Goal: Information Seeking & Learning: Learn about a topic

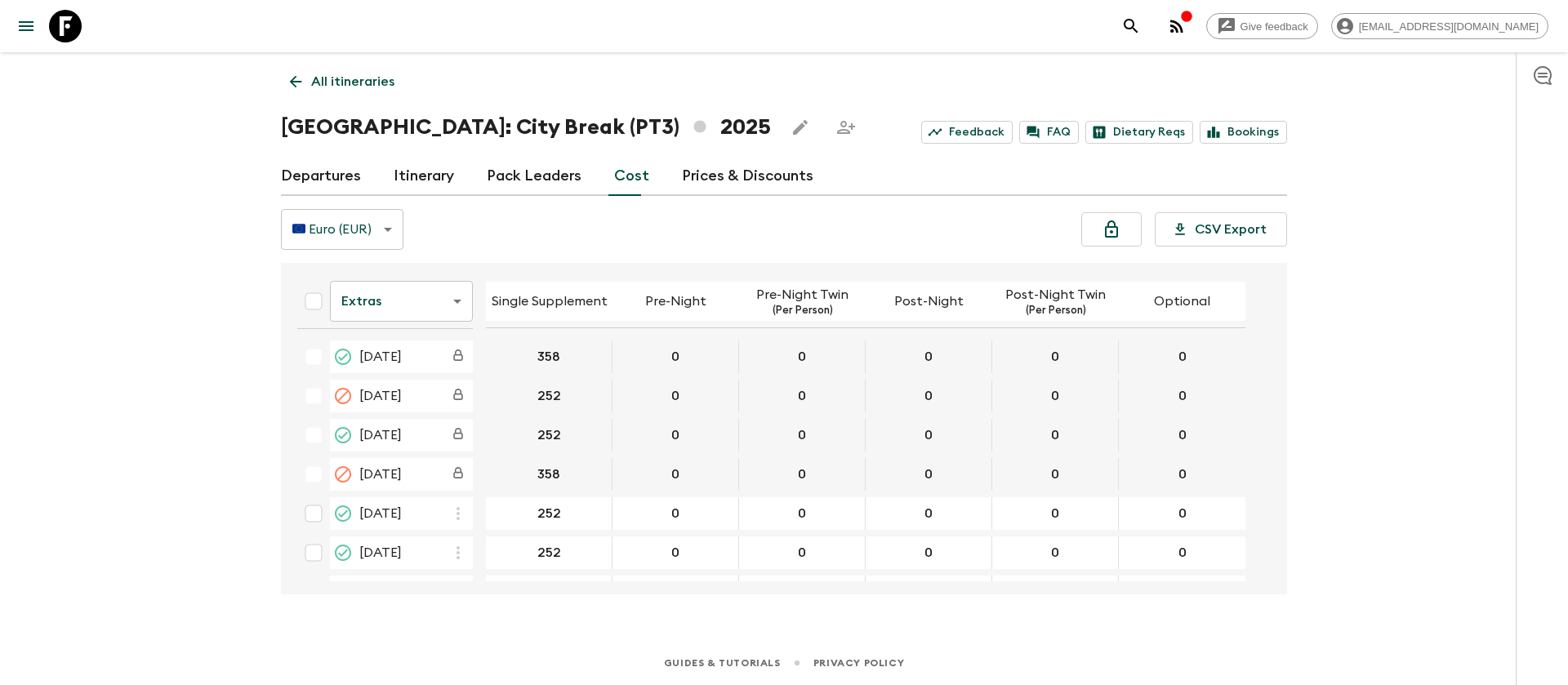
click at [73, 29] on icon at bounding box center [64, 25] width 33 height 33
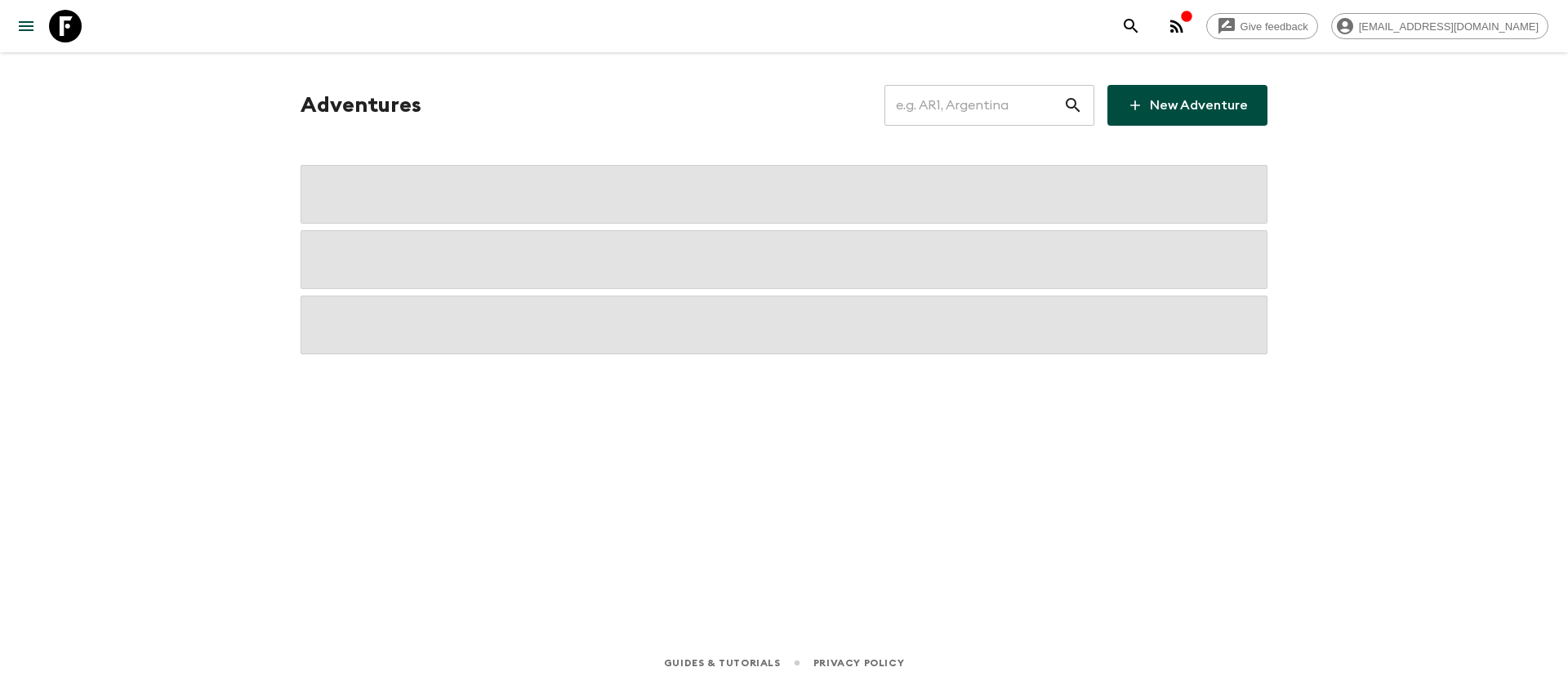
drag, startPoint x: 987, startPoint y: 101, endPoint x: 981, endPoint y: 114, distance: 14.3
click at [987, 106] on input "text" at bounding box center [974, 105] width 179 height 46
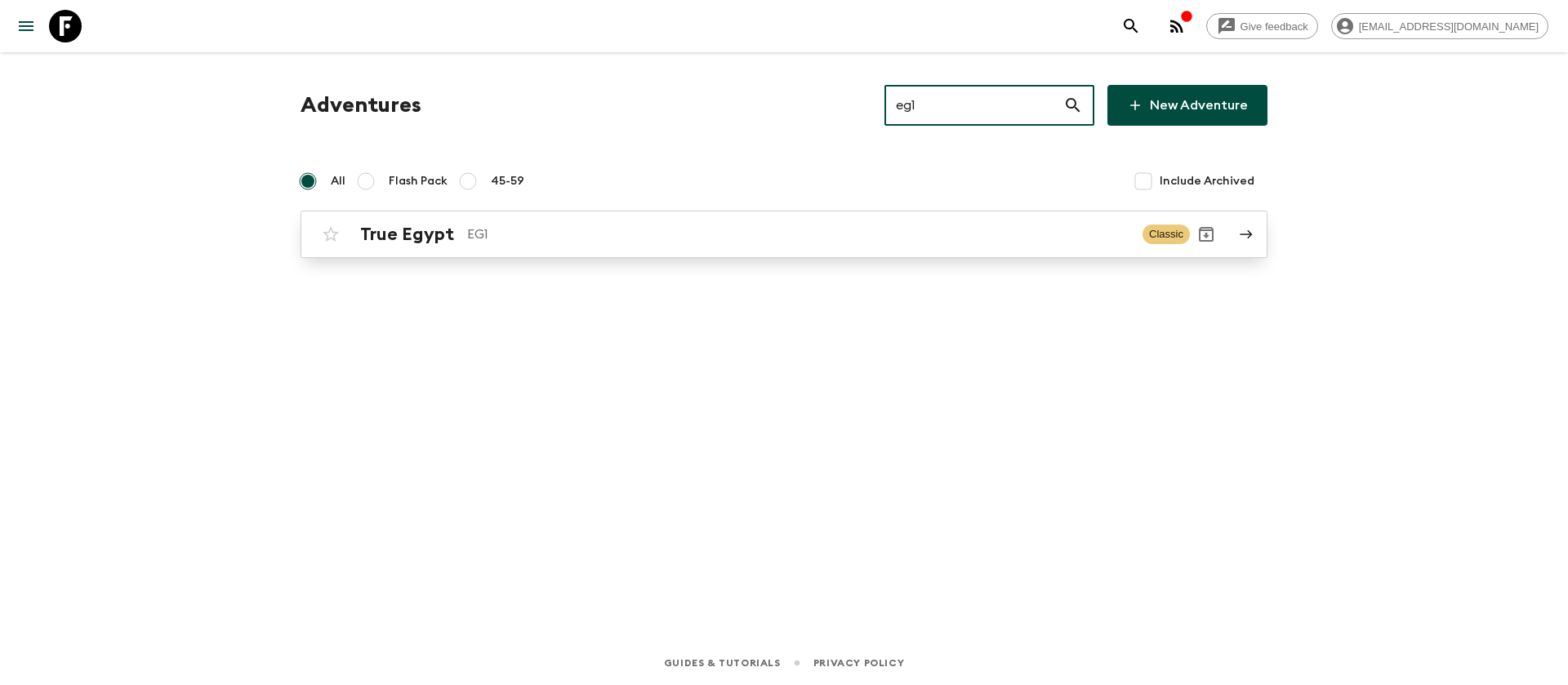
type input "eg1"
click at [514, 239] on p "EG1" at bounding box center [798, 234] width 662 height 20
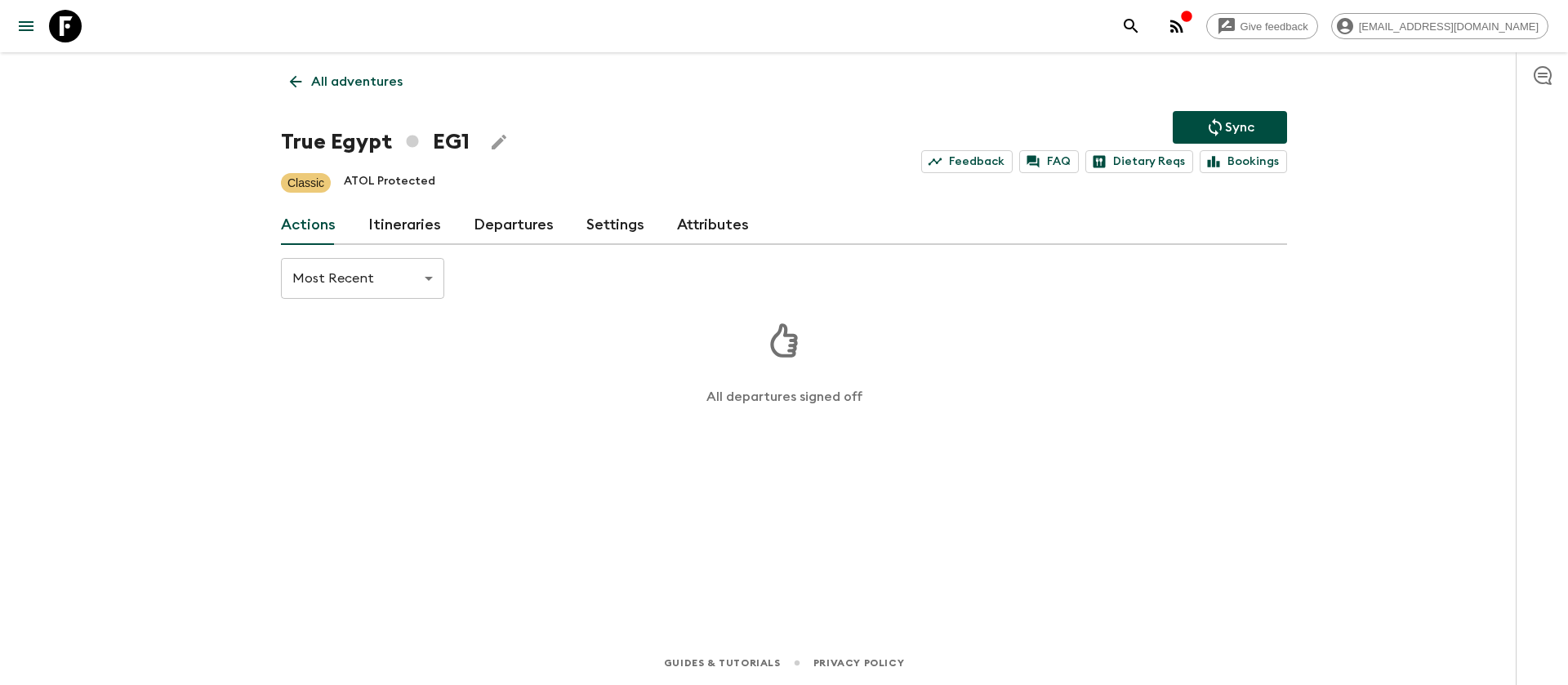
click at [412, 236] on link "Itineraries" at bounding box center [404, 225] width 73 height 39
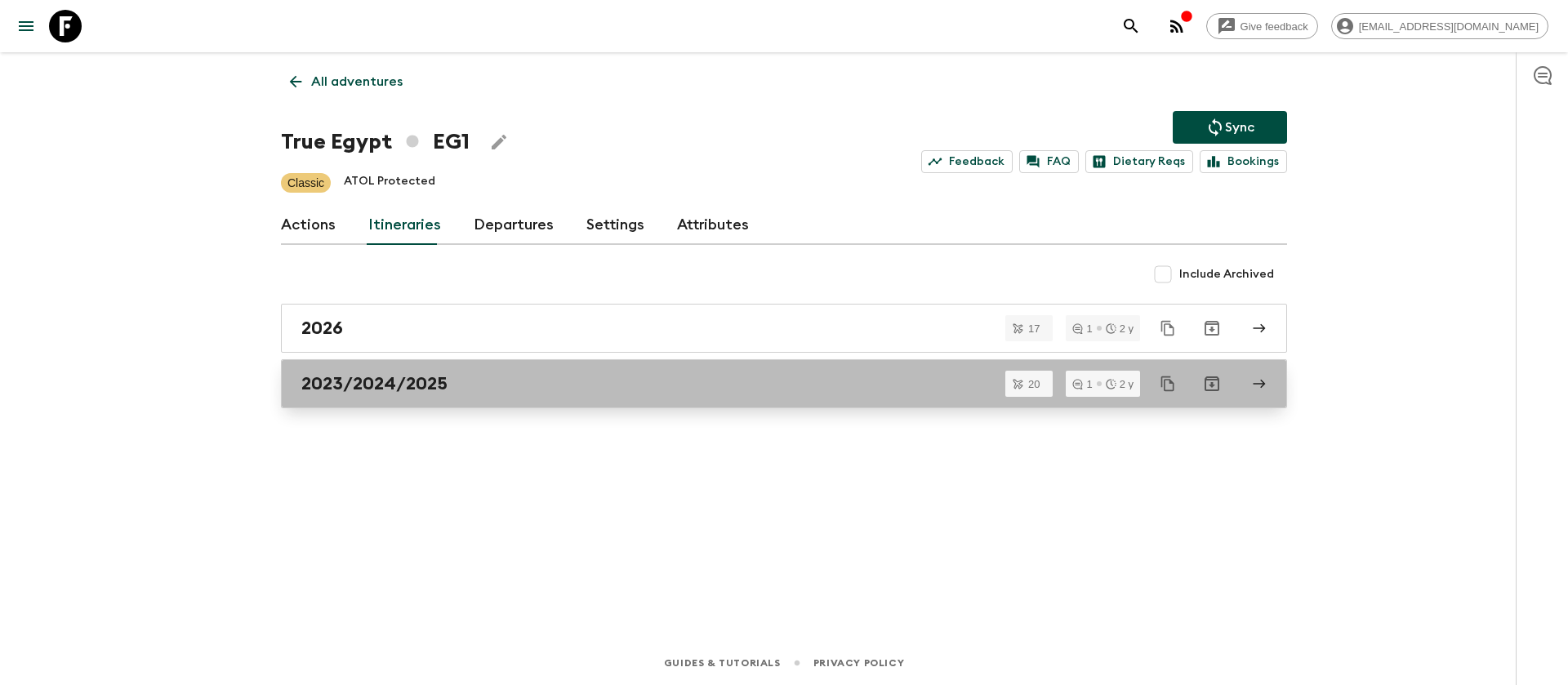
click at [408, 390] on h2 "2023/2024/2025" at bounding box center [374, 384] width 147 height 21
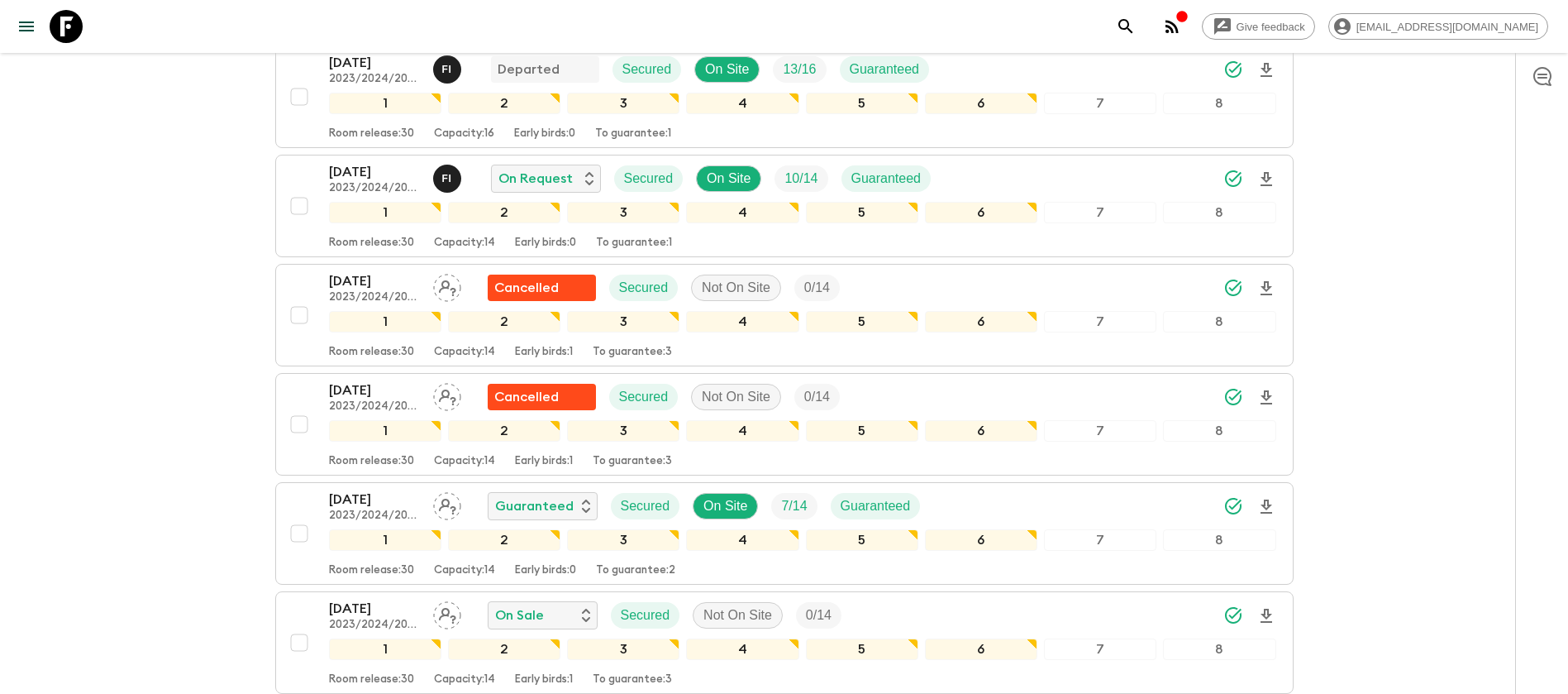
scroll to position [1117, 0]
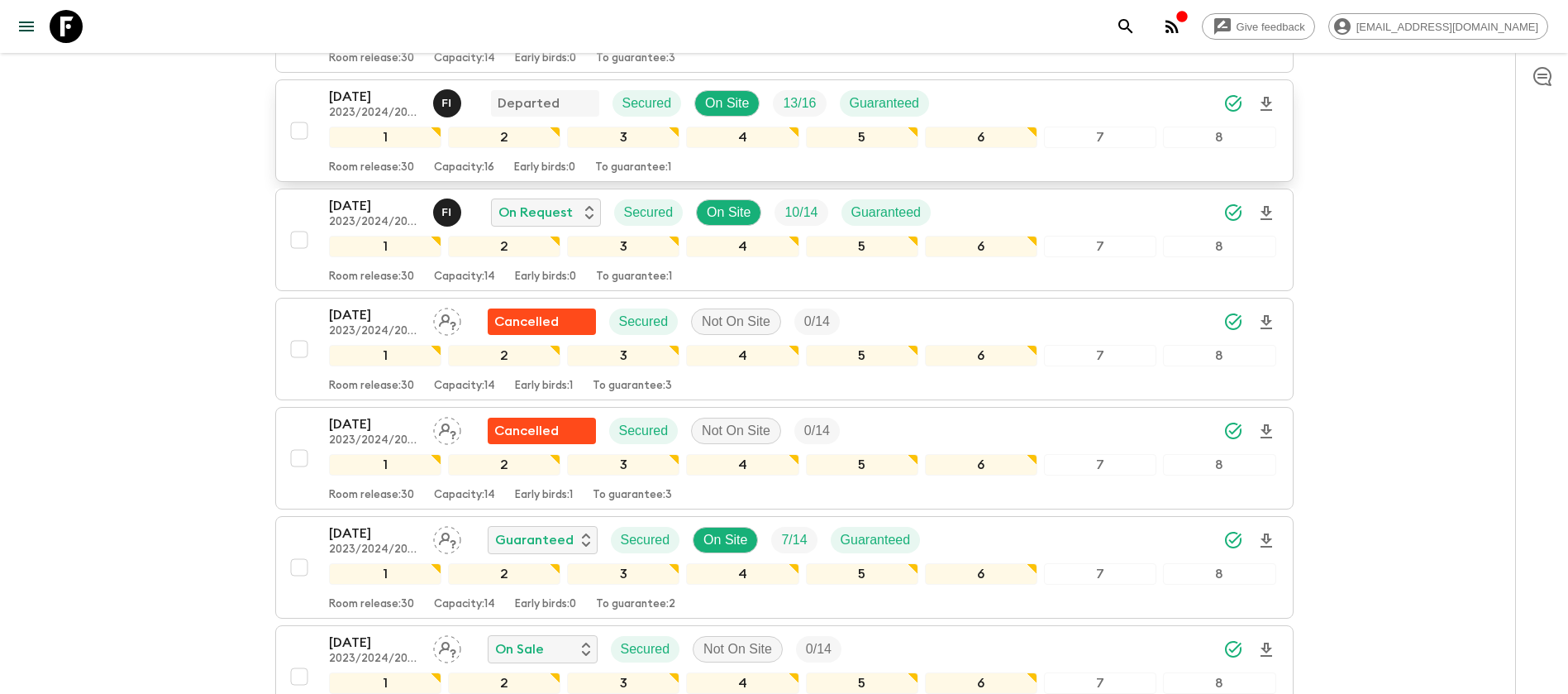
click at [353, 93] on p "[DATE]" at bounding box center [374, 96] width 91 height 20
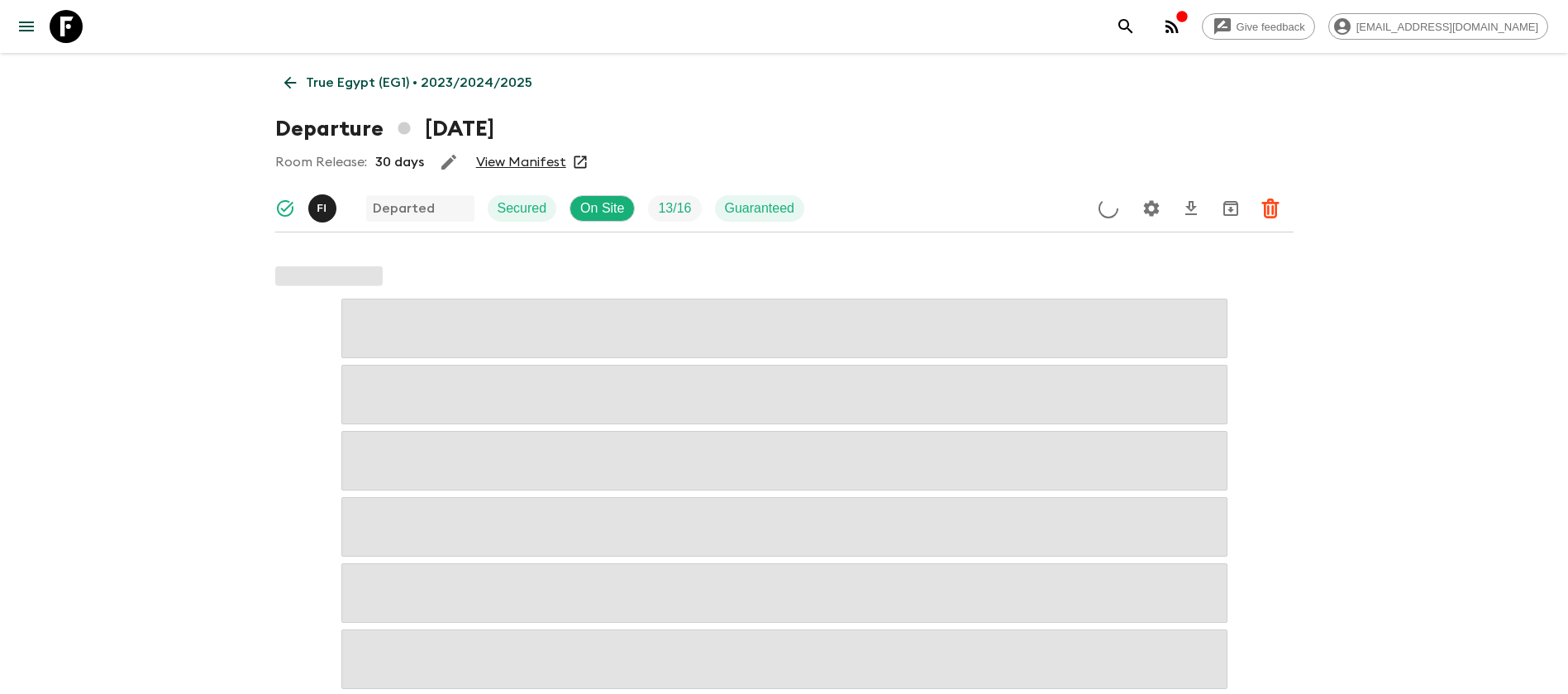
click at [530, 162] on link "View Manifest" at bounding box center [521, 162] width 90 height 16
click at [296, 78] on icon at bounding box center [289, 82] width 18 height 18
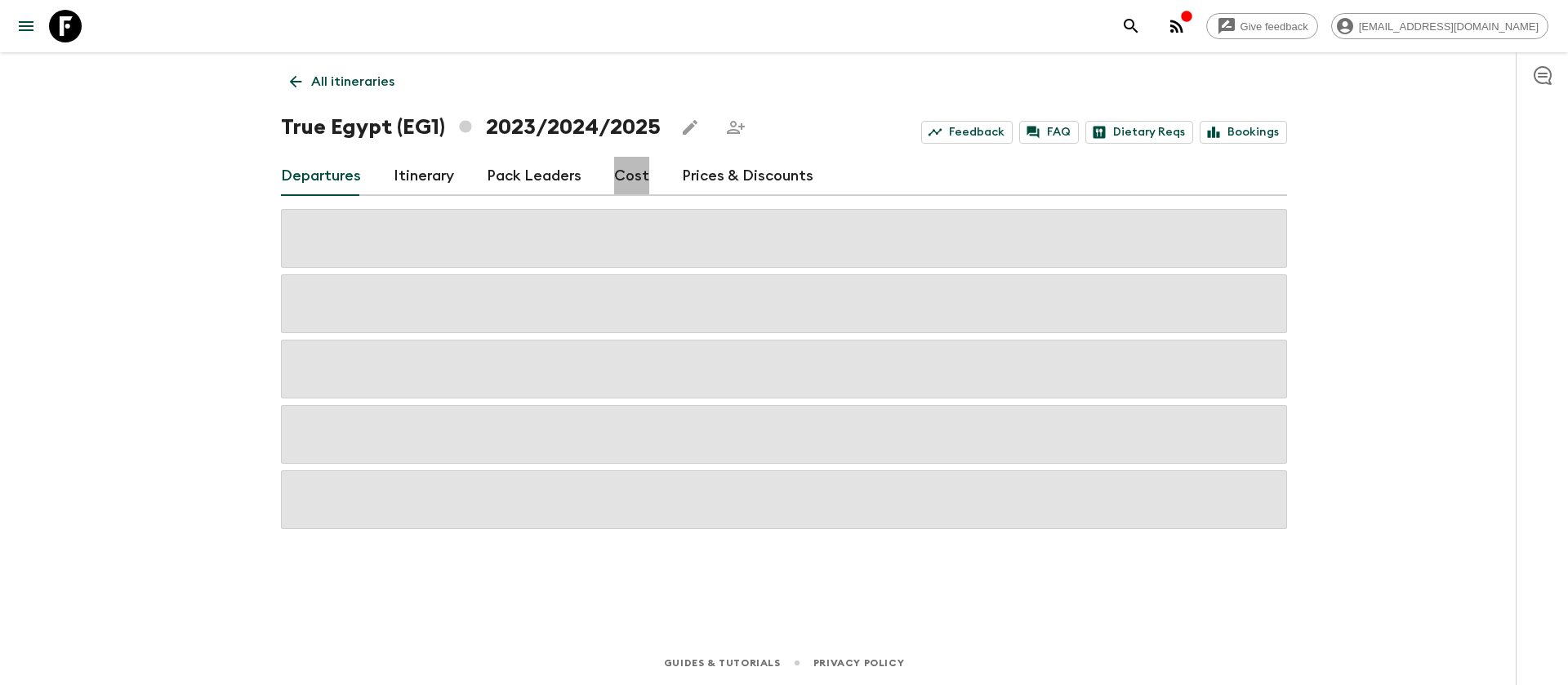
click at [629, 172] on link "Cost" at bounding box center [632, 176] width 35 height 39
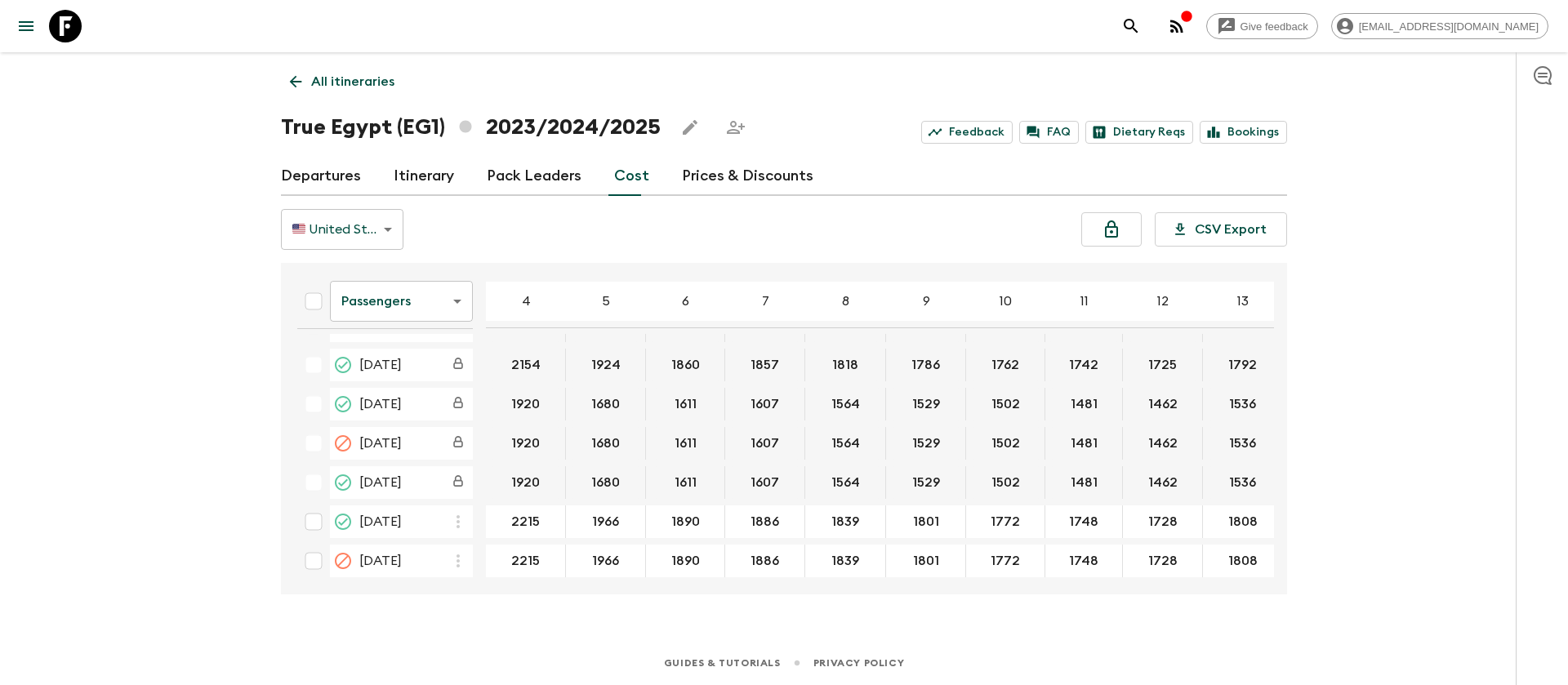
scroll to position [3795, 0]
drag, startPoint x: 972, startPoint y: 581, endPoint x: 1074, endPoint y: 582, distance: 102.0
click at [1074, 582] on div "Passengers passengersCost ​ 4 5 6 7 8 9 10 11 12 13 14 15 16 17 18 [DATE] 1974 …" at bounding box center [784, 428] width 1006 height 331
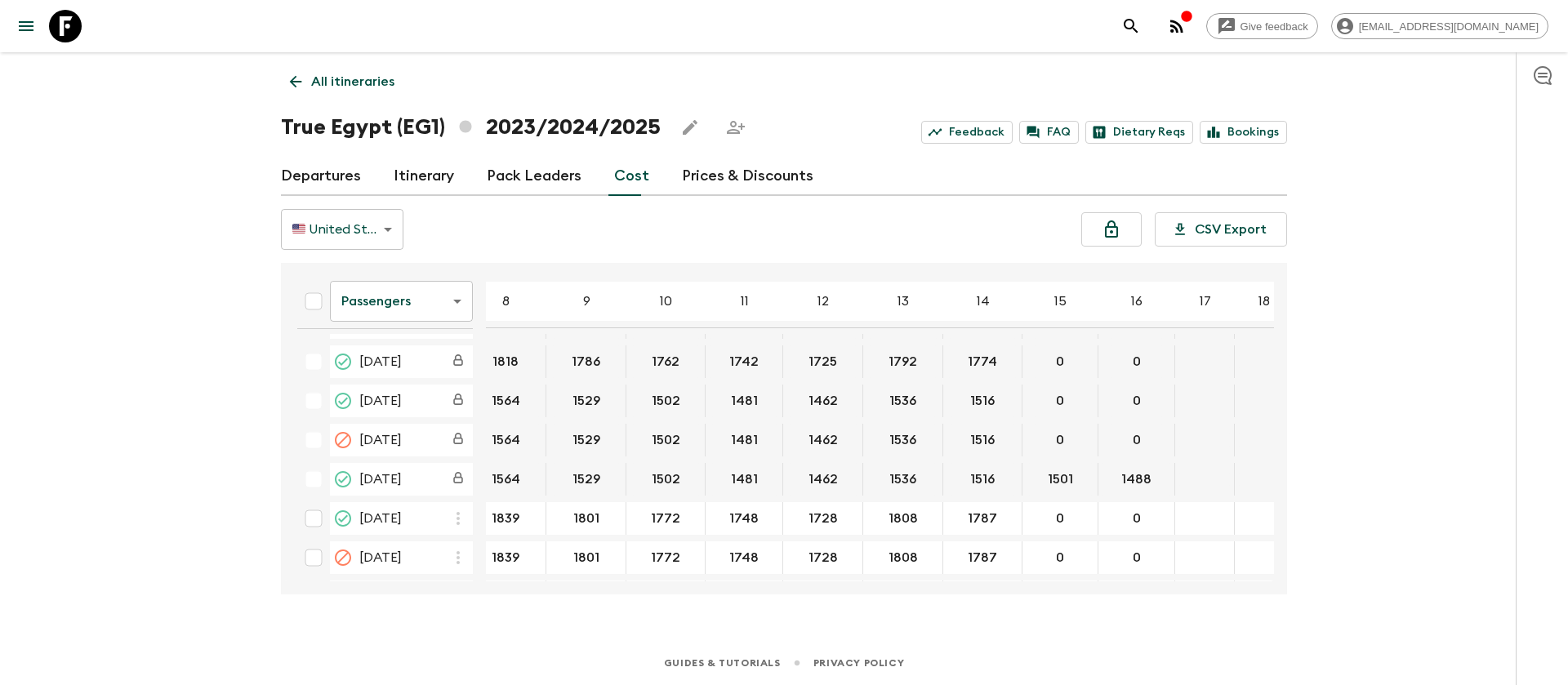
click at [410, 299] on body "Give feedback [EMAIL_ADDRESS][DOMAIN_NAME] All itineraries True [GEOGRAPHIC_DAT…" at bounding box center [784, 342] width 1568 height 685
click at [414, 371] on li "Extras" at bounding box center [401, 368] width 143 height 26
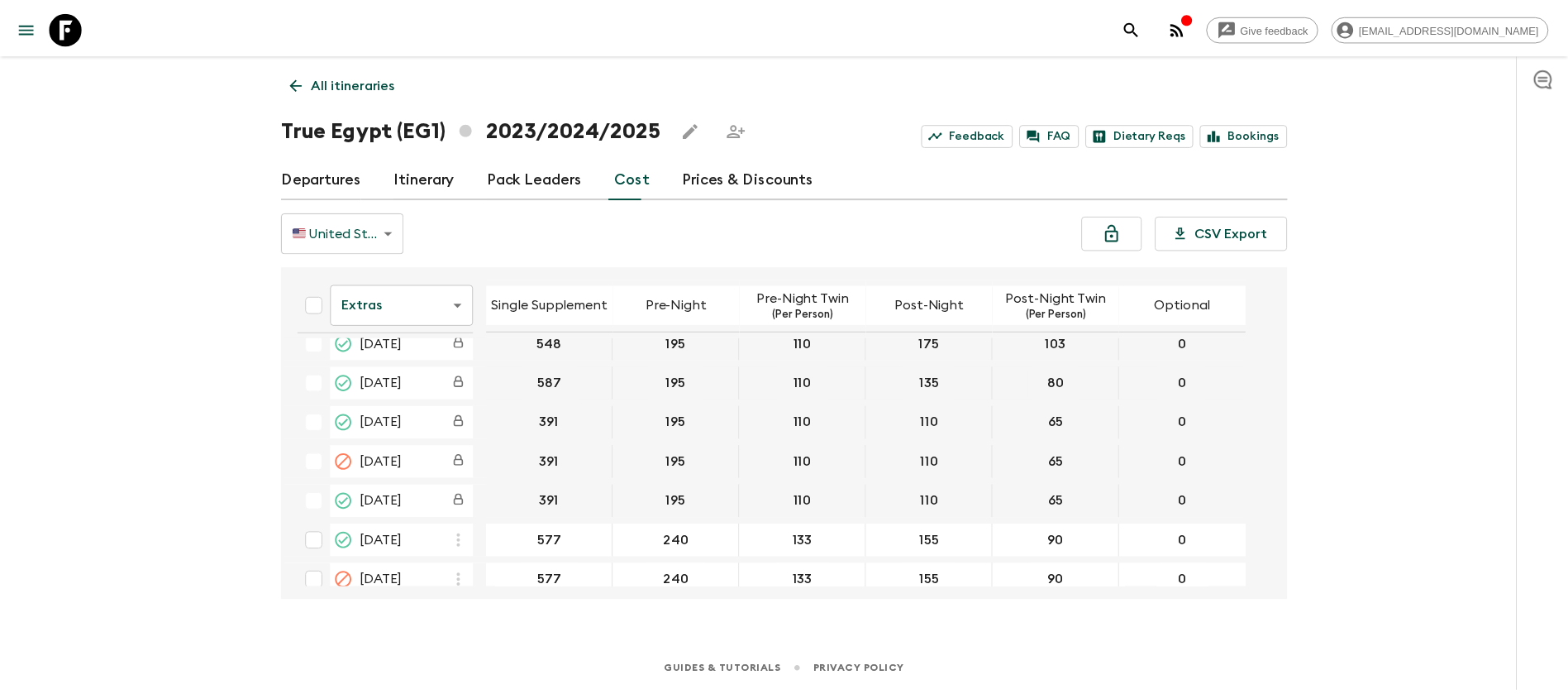
scroll to position [3845, 0]
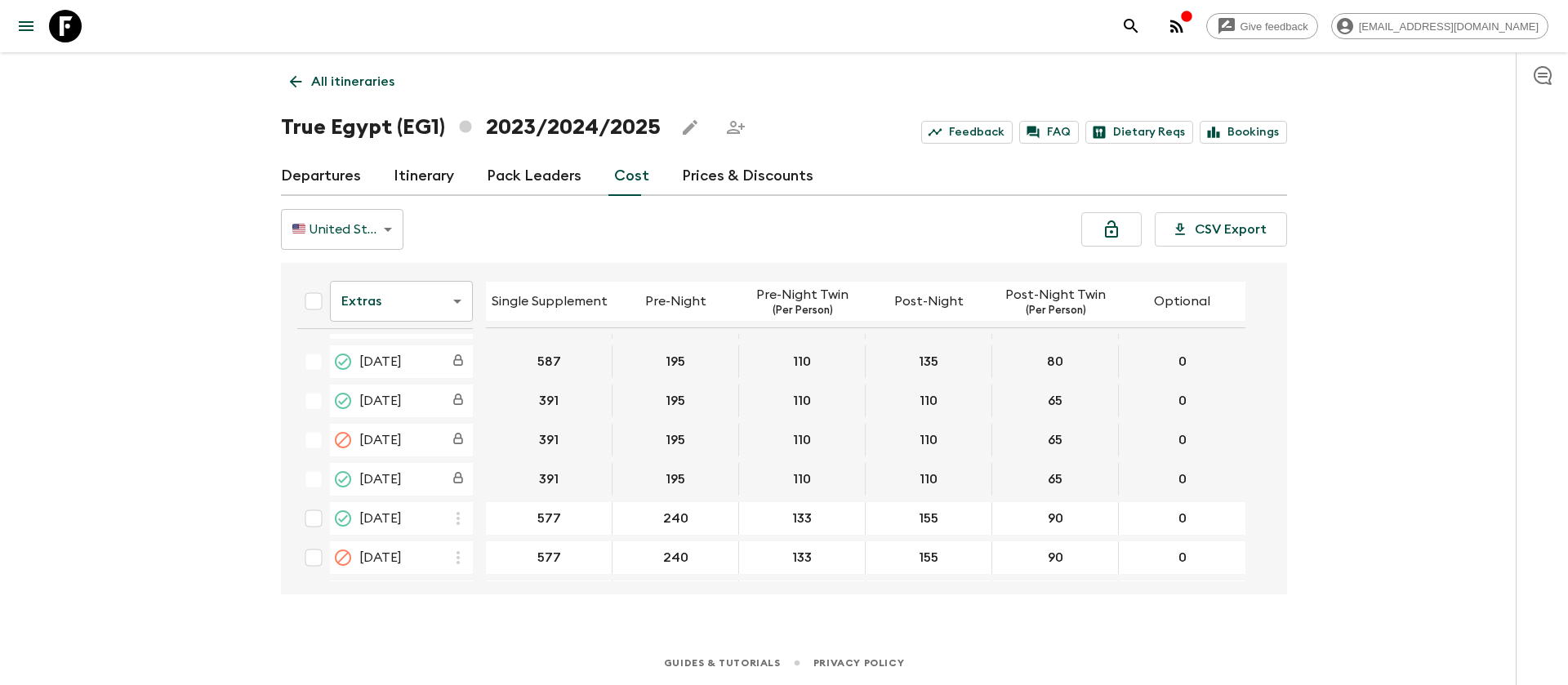
click at [69, 30] on icon at bounding box center [64, 25] width 33 height 33
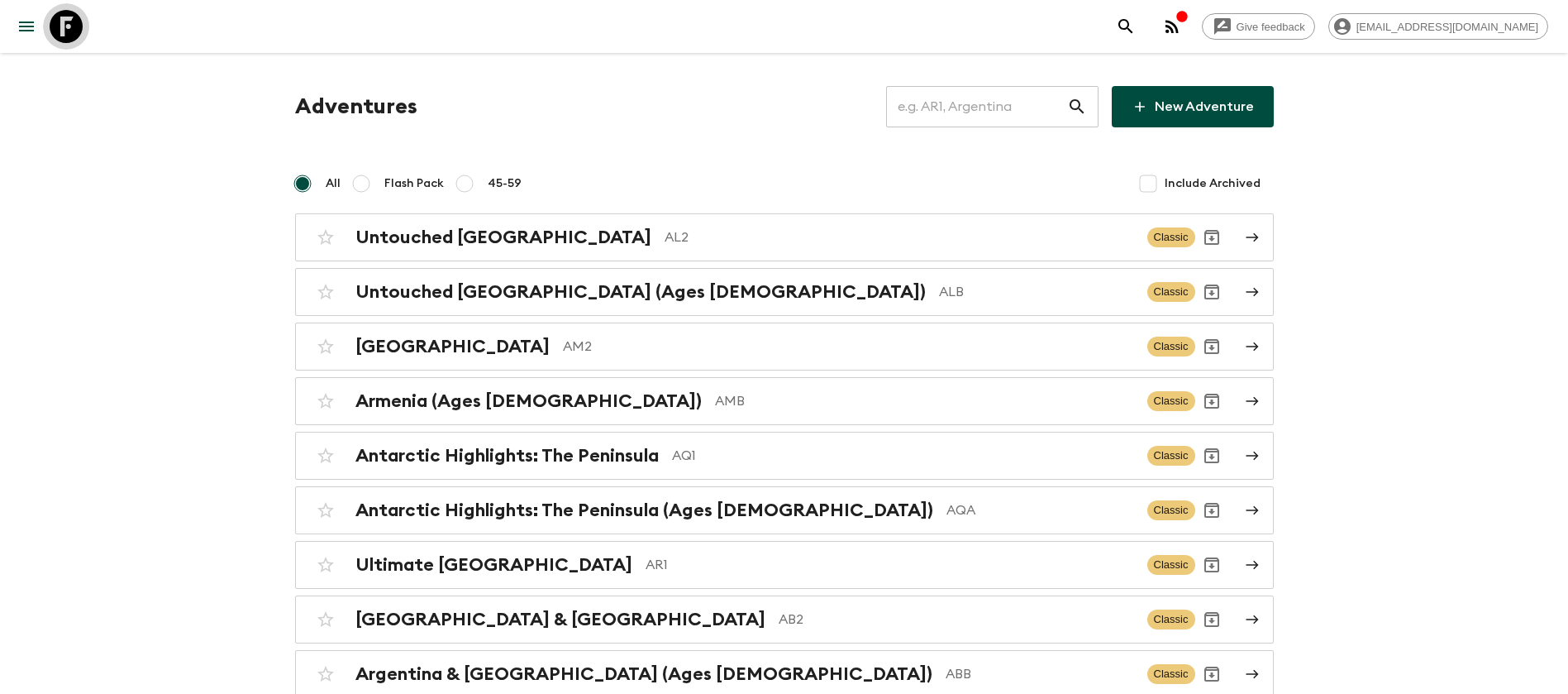
click at [70, 32] on icon at bounding box center [65, 26] width 33 height 33
click at [1006, 115] on input "text" at bounding box center [977, 106] width 181 height 46
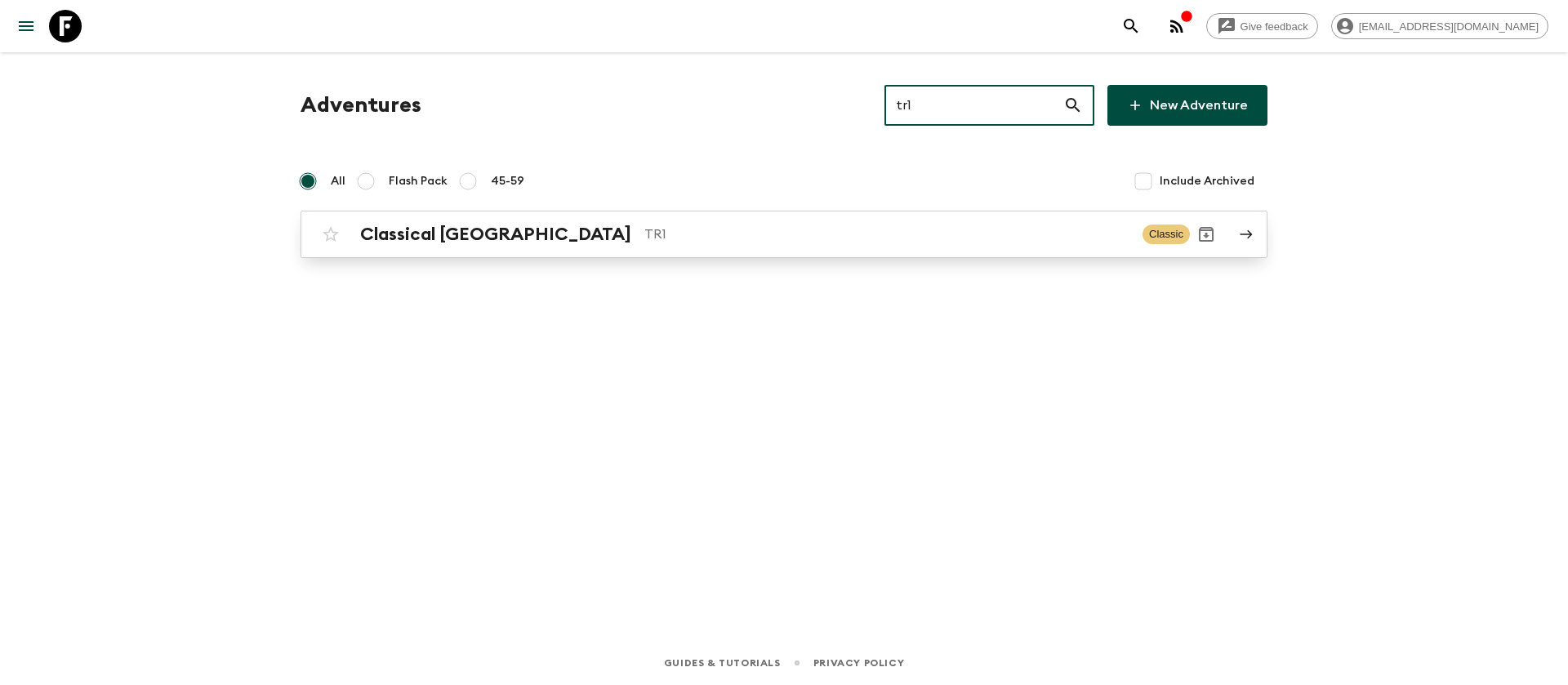
type input "tr1"
click at [644, 242] on p "TR1" at bounding box center [887, 234] width 486 height 20
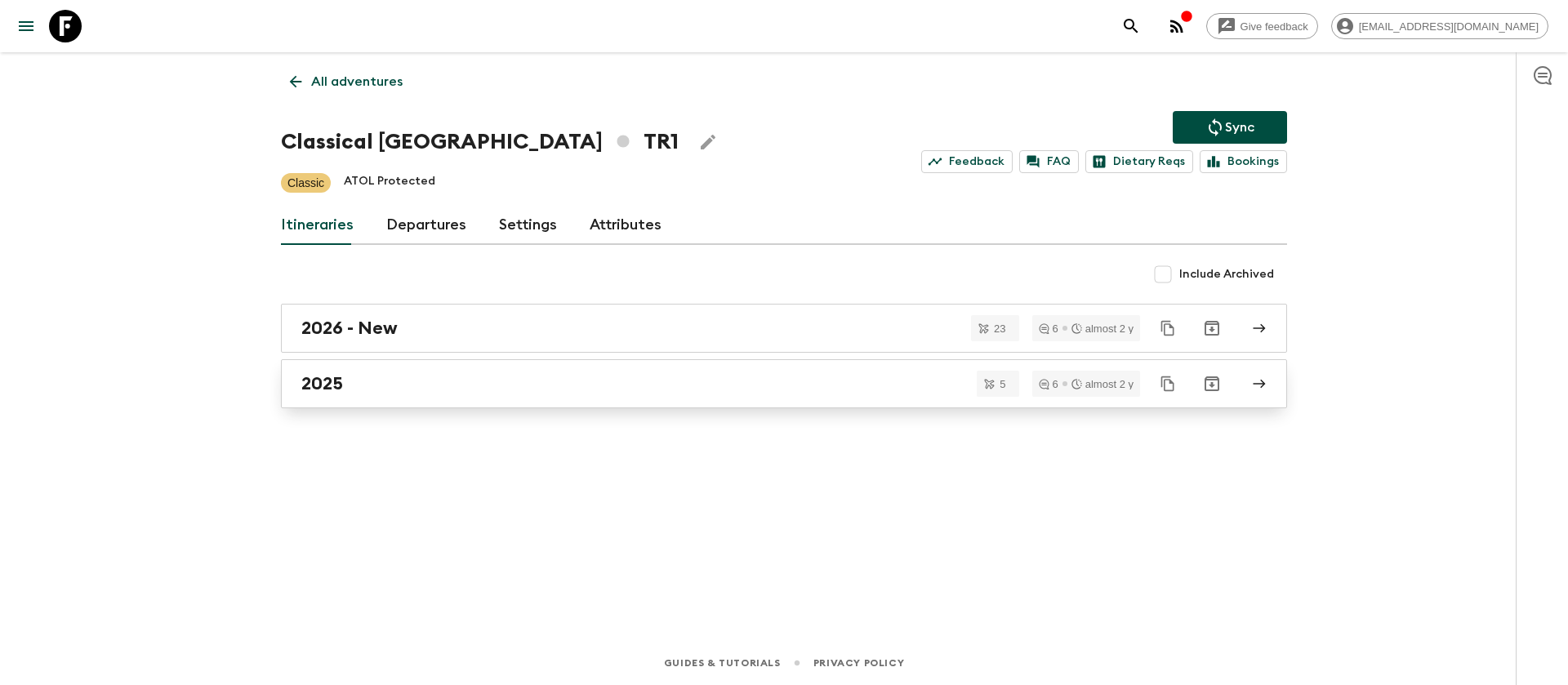
click at [346, 393] on div "2025" at bounding box center [769, 384] width 935 height 21
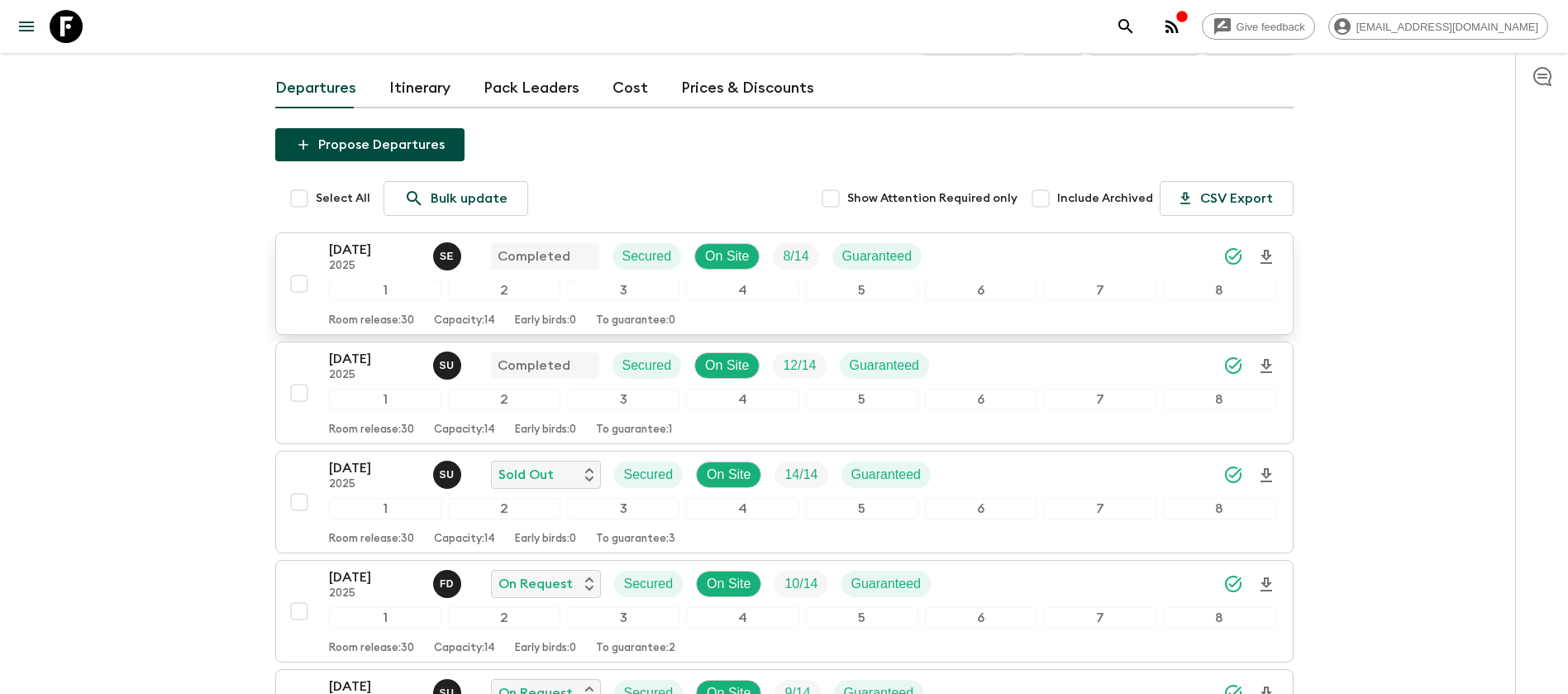
scroll to position [124, 0]
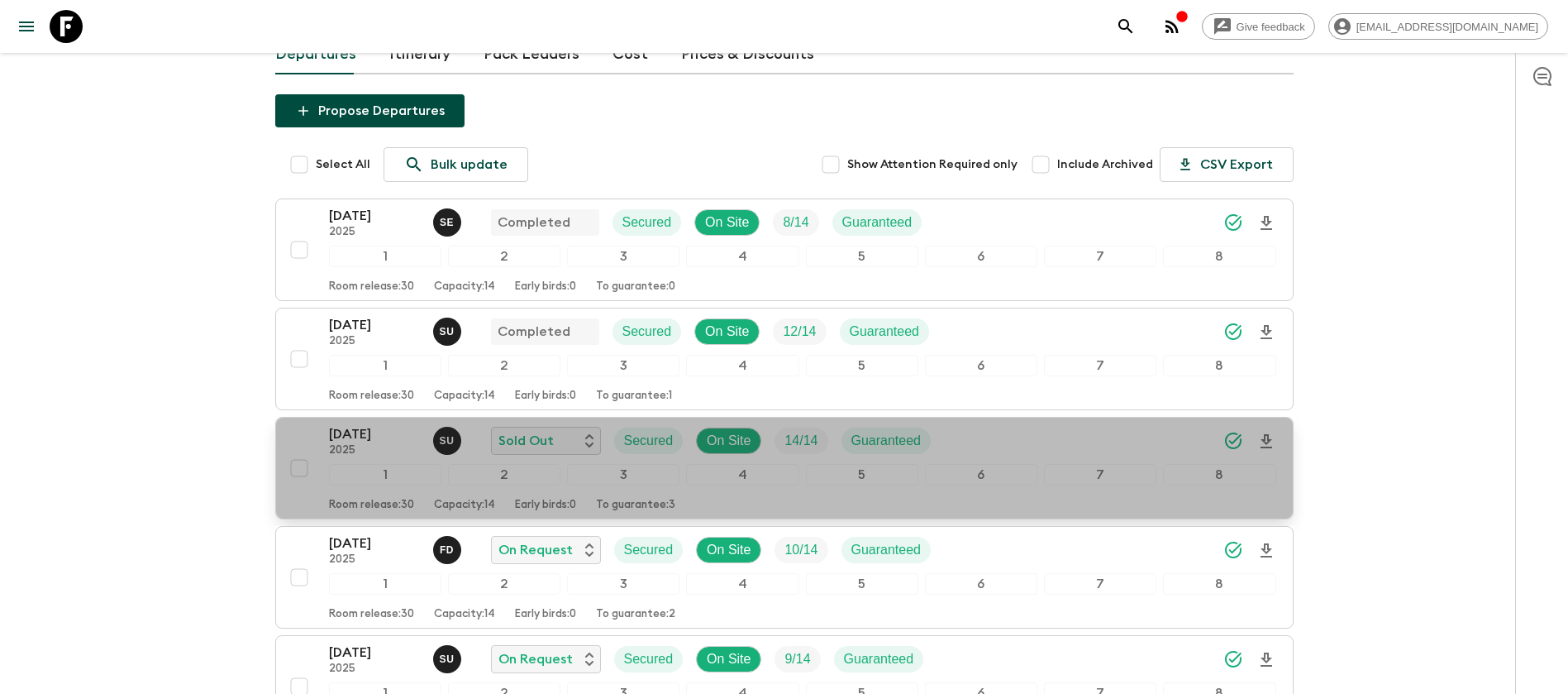
click at [374, 441] on p "[DATE]" at bounding box center [374, 434] width 91 height 20
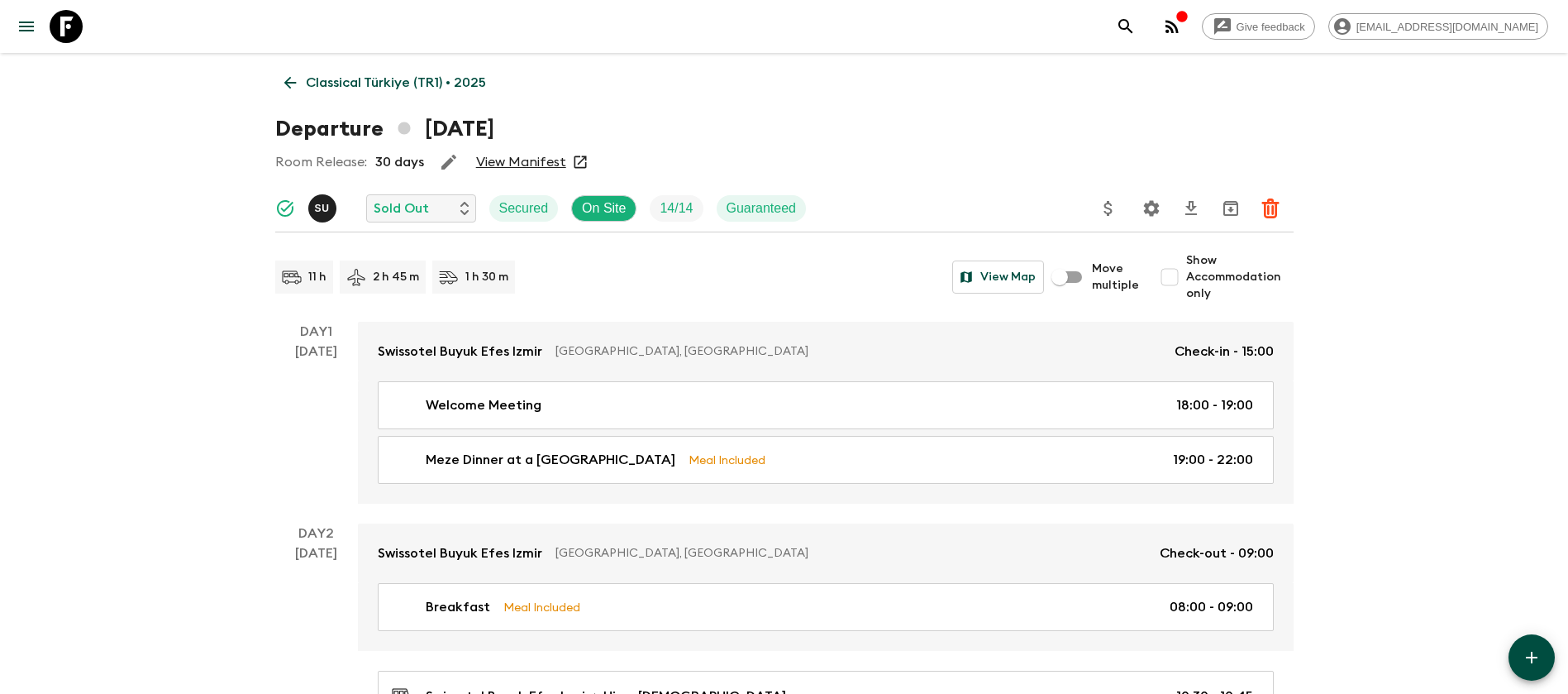
click at [527, 155] on link "View Manifest" at bounding box center [521, 162] width 90 height 16
click at [293, 81] on icon at bounding box center [289, 82] width 18 height 18
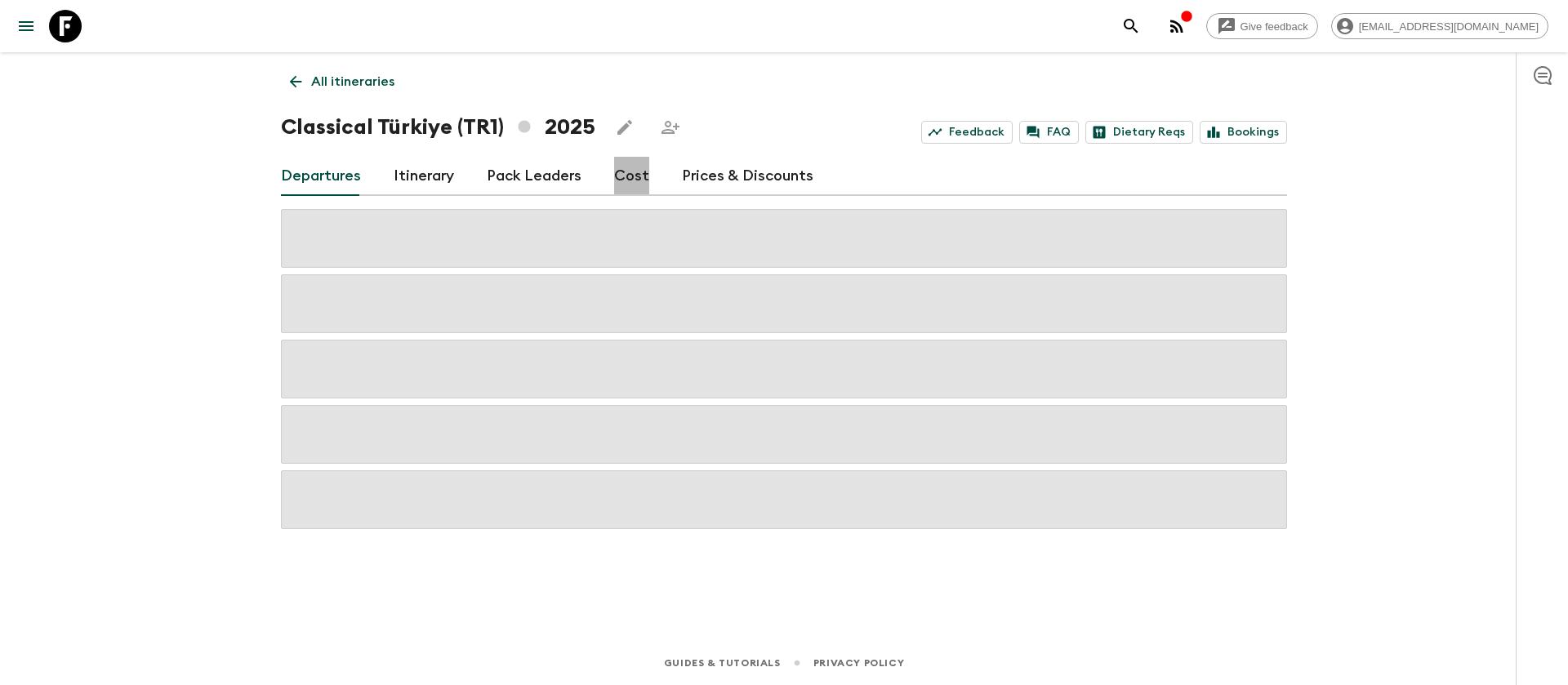
click at [639, 174] on link "Cost" at bounding box center [632, 176] width 35 height 39
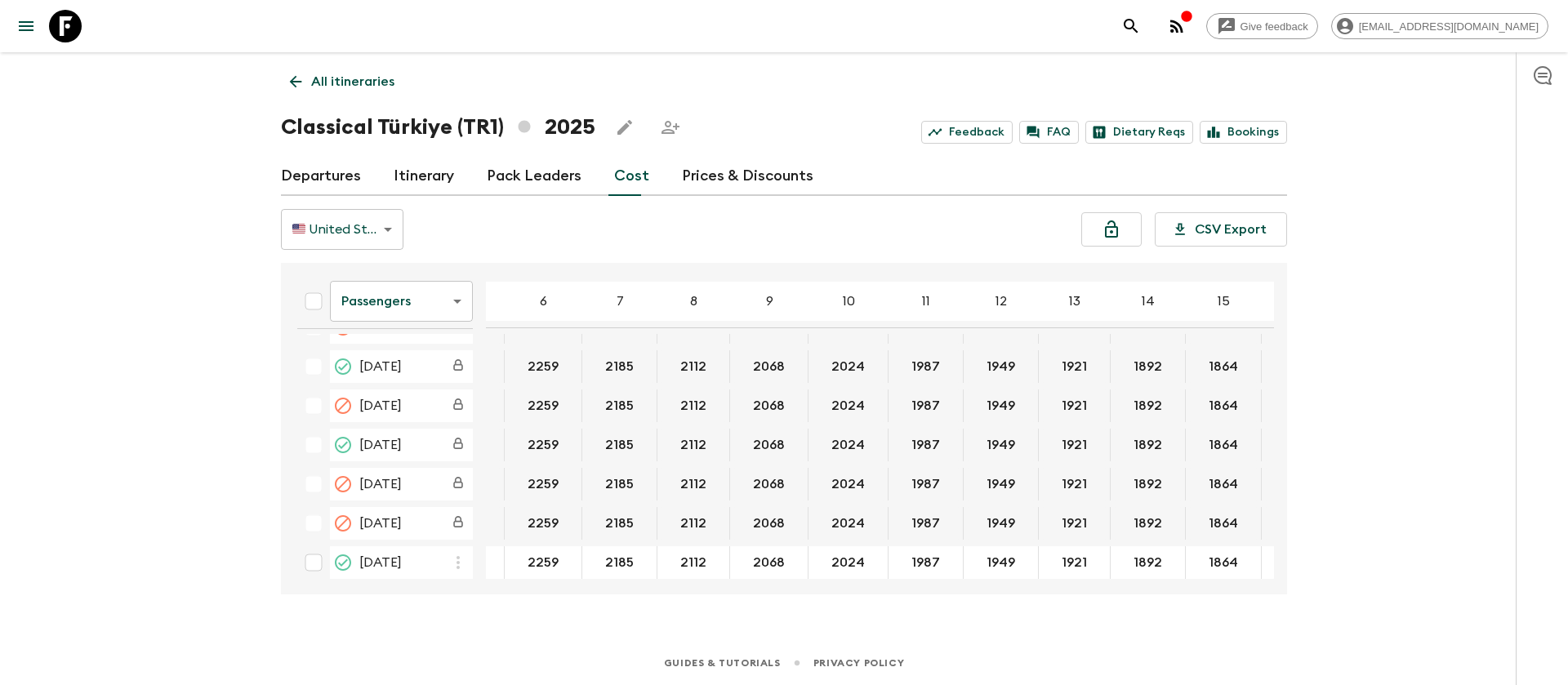
scroll to position [734, 135]
click at [427, 311] on body "Give feedback [EMAIL_ADDRESS][DOMAIN_NAME] All itineraries Classical [GEOGRAPHI…" at bounding box center [784, 342] width 1568 height 685
click at [446, 364] on li "Extras" at bounding box center [401, 368] width 143 height 26
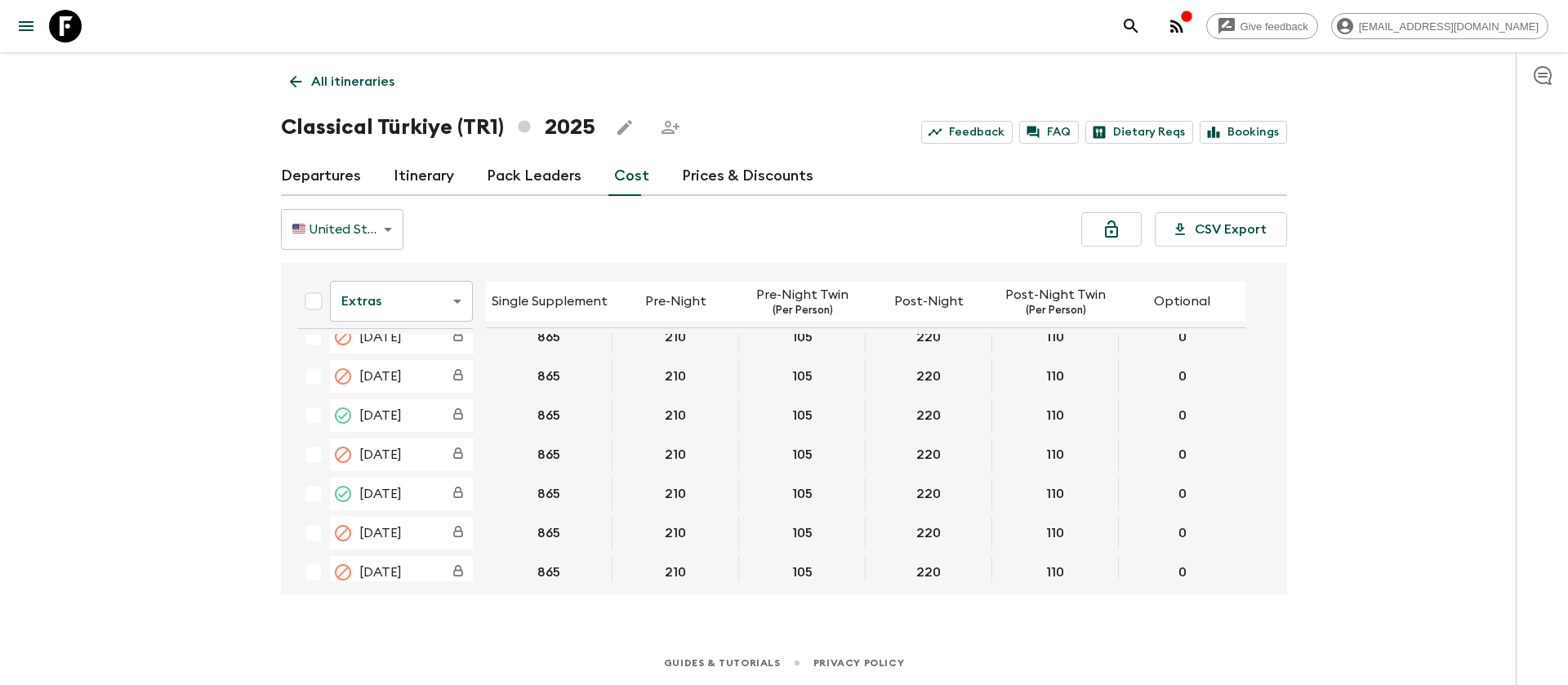
scroll to position [734, 0]
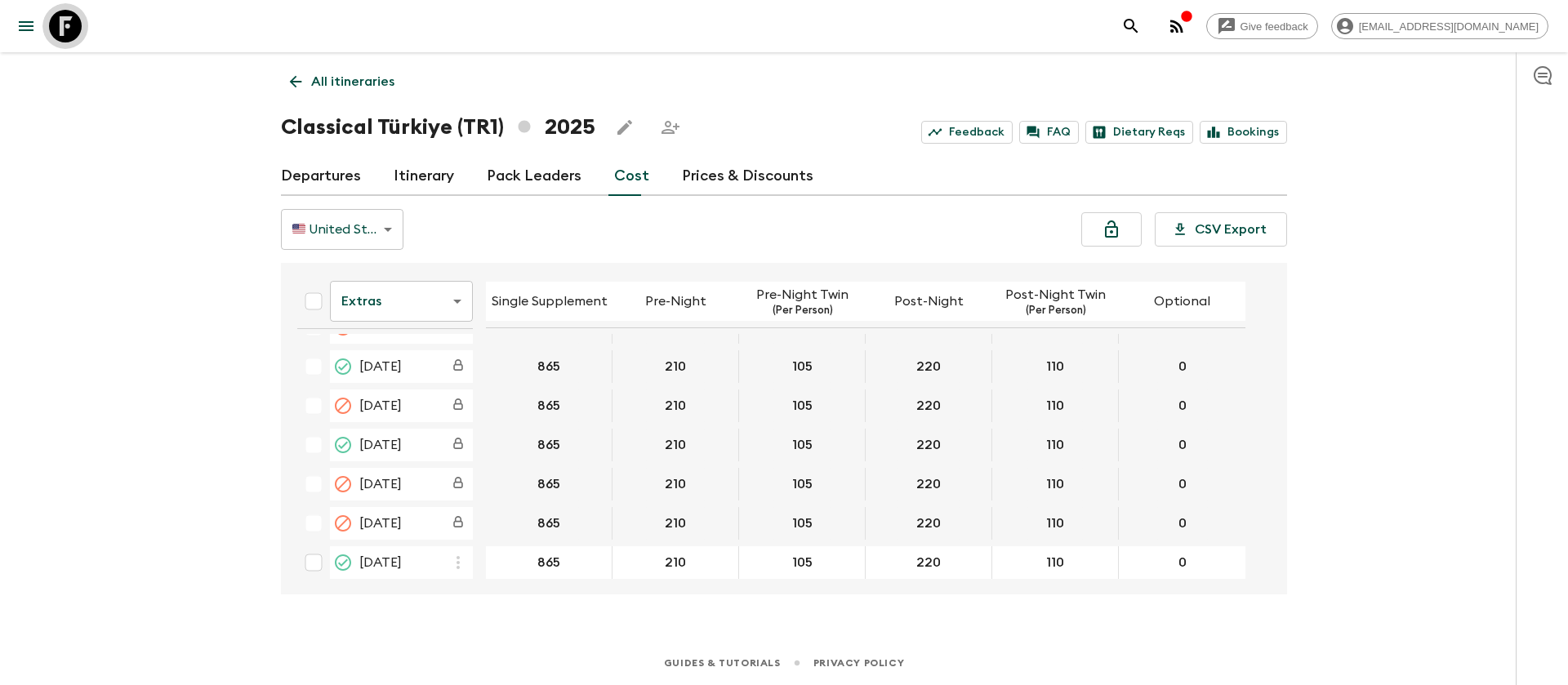
click at [72, 25] on icon at bounding box center [64, 25] width 33 height 33
